Goal: Task Accomplishment & Management: Manage account settings

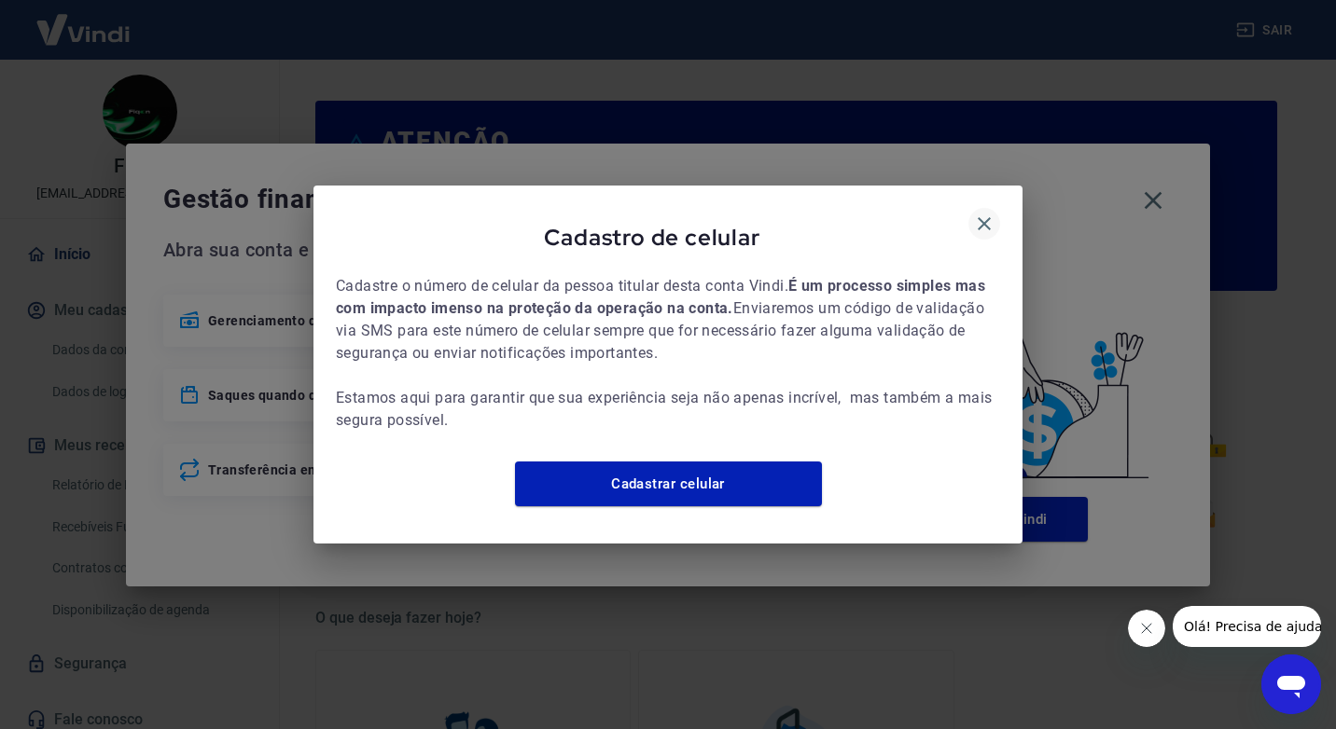
click at [988, 218] on icon "button" at bounding box center [984, 224] width 22 height 22
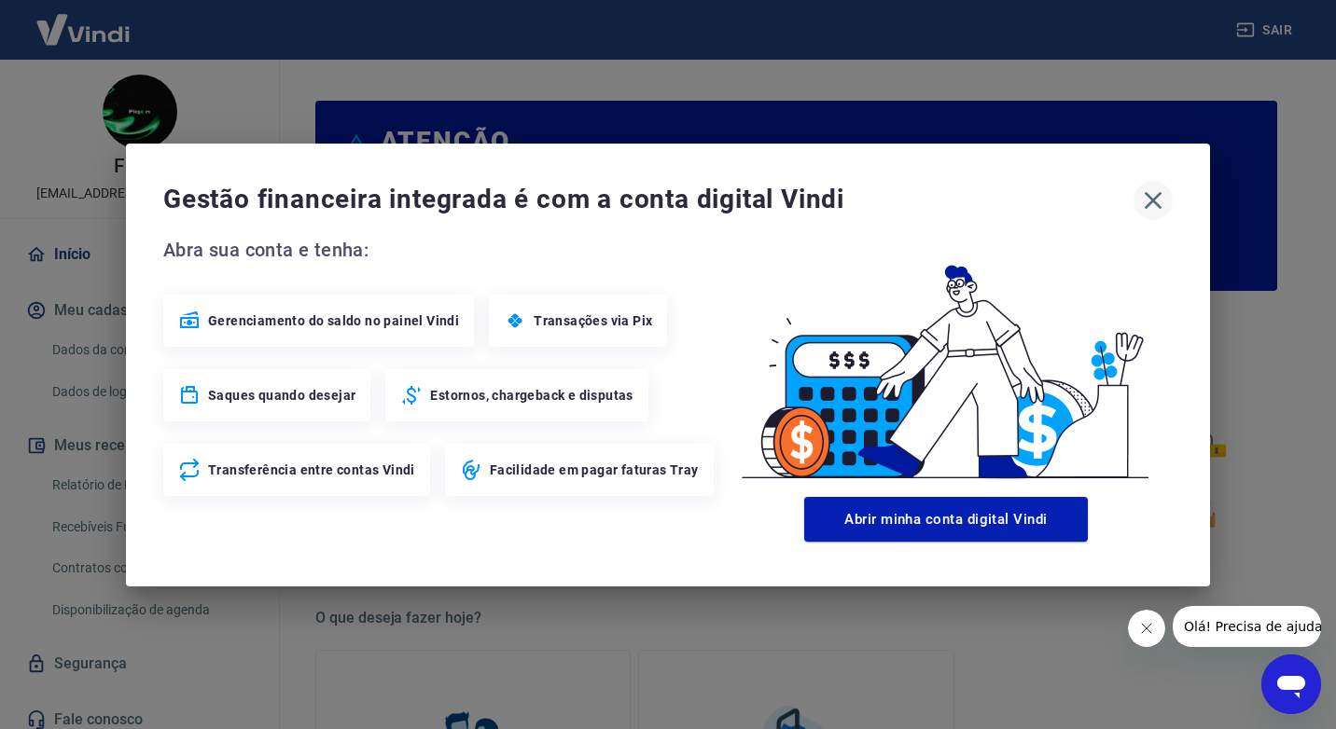
click at [1149, 206] on icon "button" at bounding box center [1153, 201] width 30 height 30
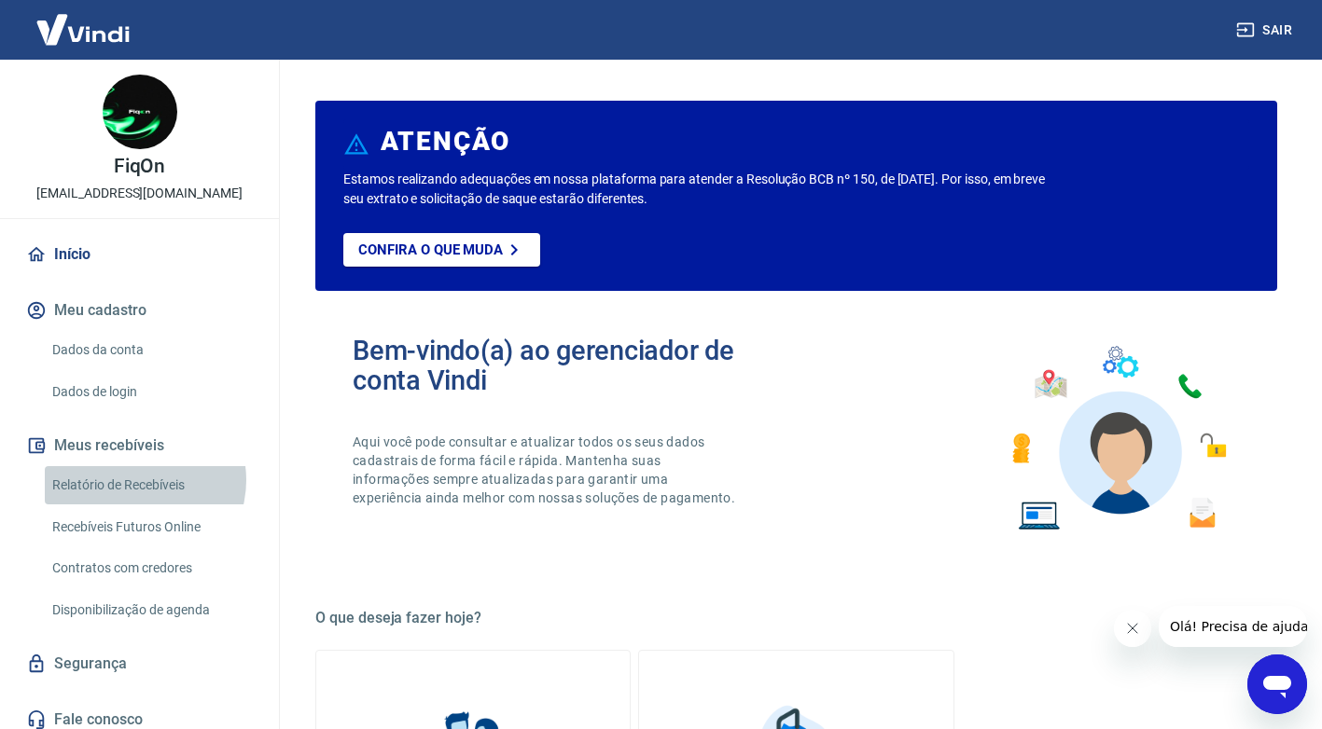
click at [138, 480] on link "Relatório de Recebíveis" at bounding box center [151, 485] width 212 height 38
